Goal: Task Accomplishment & Management: Use online tool/utility

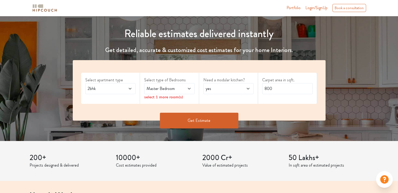
scroll to position [52, 0]
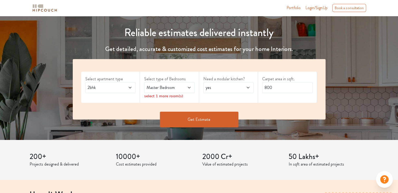
click at [169, 84] on span "Master Bedroom" at bounding box center [162, 87] width 34 height 6
click at [217, 90] on span "yes" at bounding box center [221, 87] width 34 height 6
click at [279, 87] on input "800" at bounding box center [287, 87] width 50 height 11
drag, startPoint x: 273, startPoint y: 88, endPoint x: 250, endPoint y: 89, distance: 23.3
click at [250, 89] on div "Select apartment type 2bhk Select type of Bedrooms Master Bedroom select 1 more…" at bounding box center [199, 89] width 253 height 60
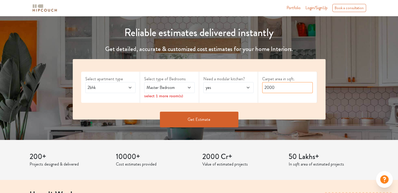
type input "2000"
click at [223, 115] on button "Get Estimate" at bounding box center [199, 120] width 78 height 16
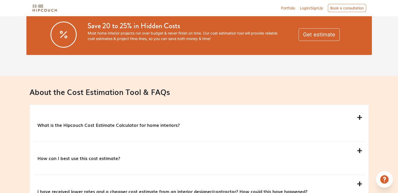
scroll to position [340, 0]
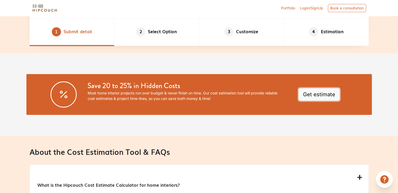
click at [304, 96] on button "Get estimate" at bounding box center [318, 94] width 41 height 13
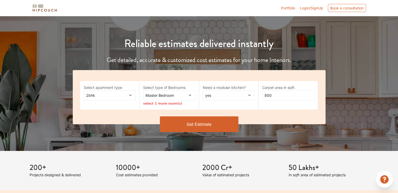
scroll to position [33, 0]
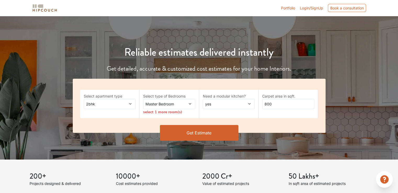
click at [196, 133] on button "Get Estimate" at bounding box center [199, 133] width 78 height 16
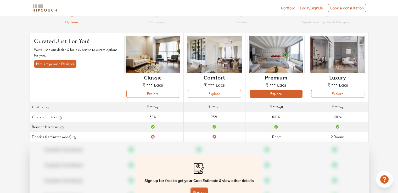
scroll to position [64, 0]
